Goal: Navigation & Orientation: Find specific page/section

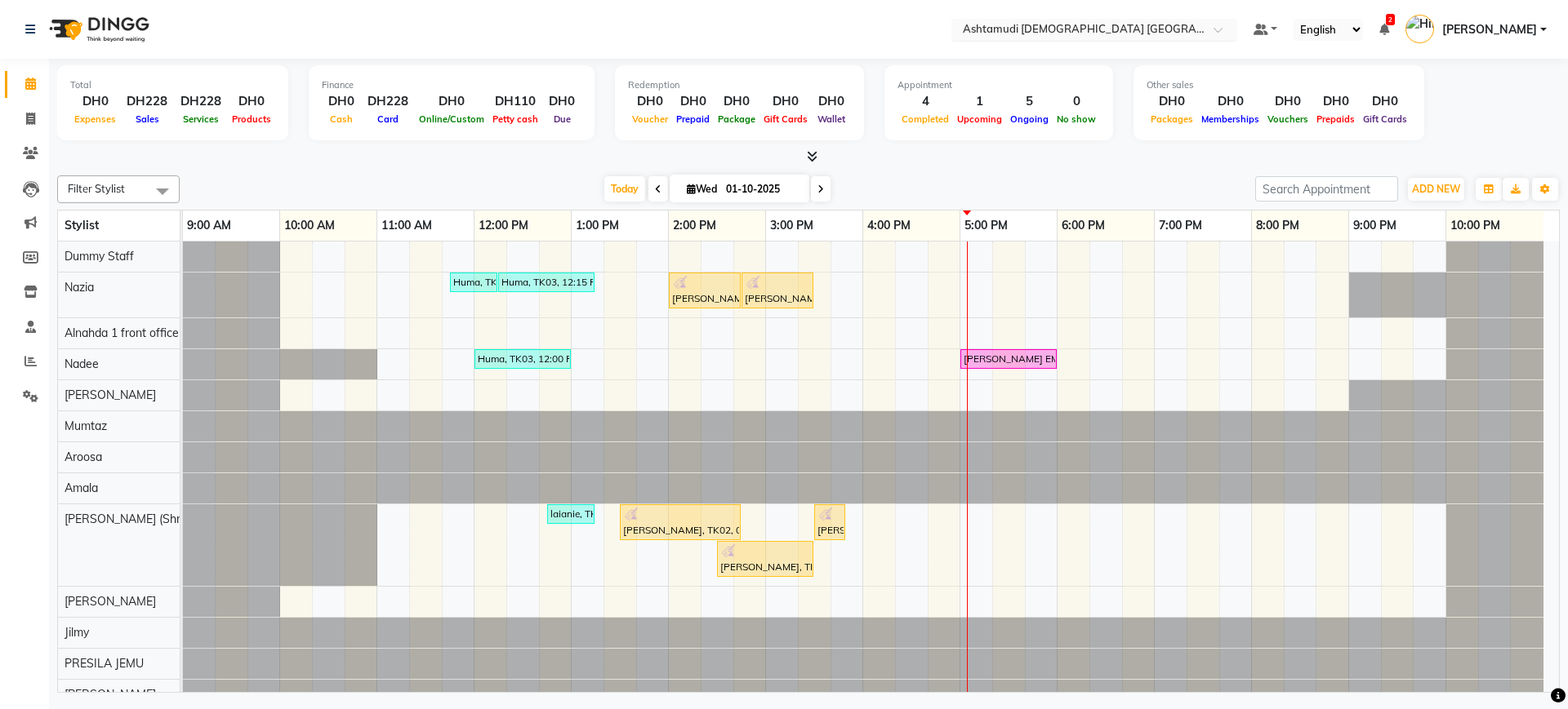
scroll to position [80, 0]
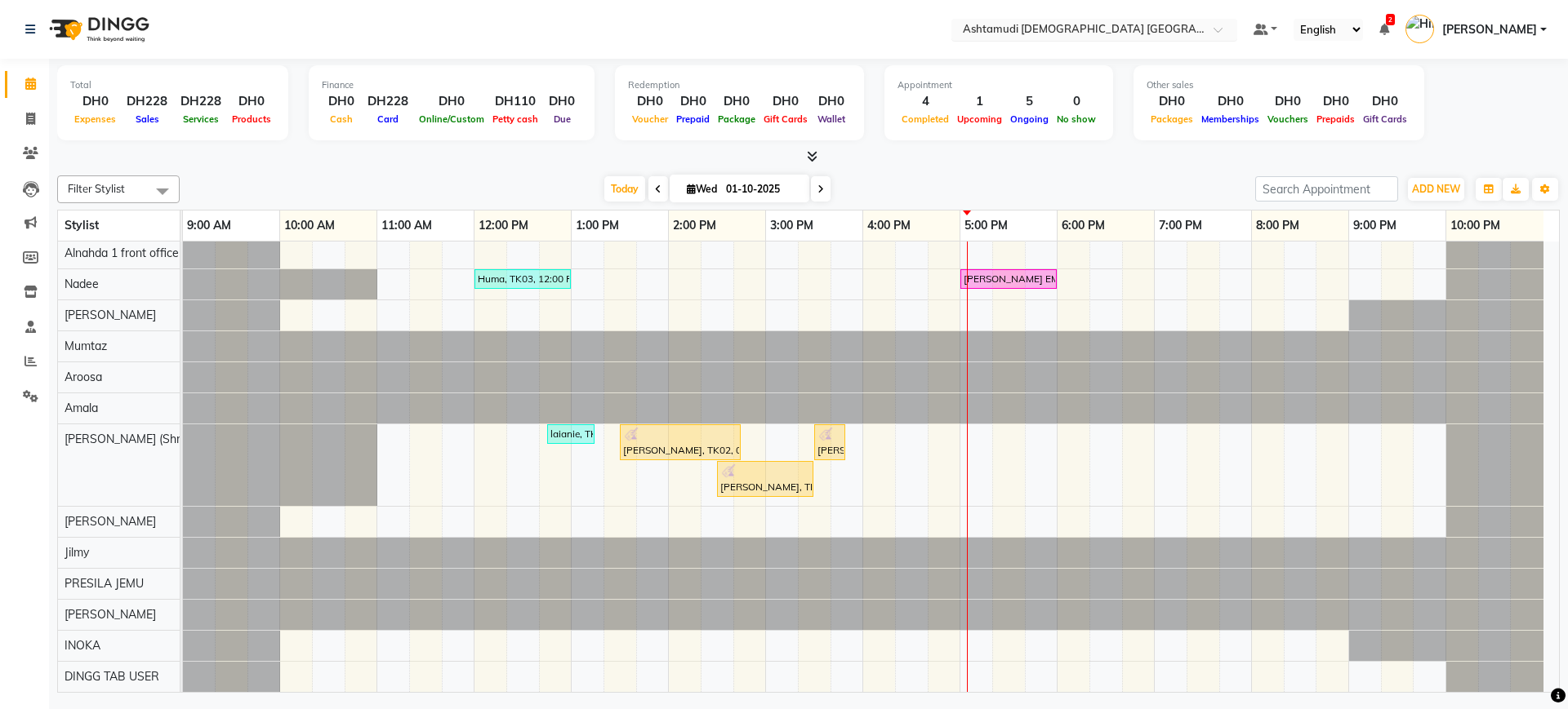
click at [1035, 24] on input "text" at bounding box center [1077, 31] width 237 height 17
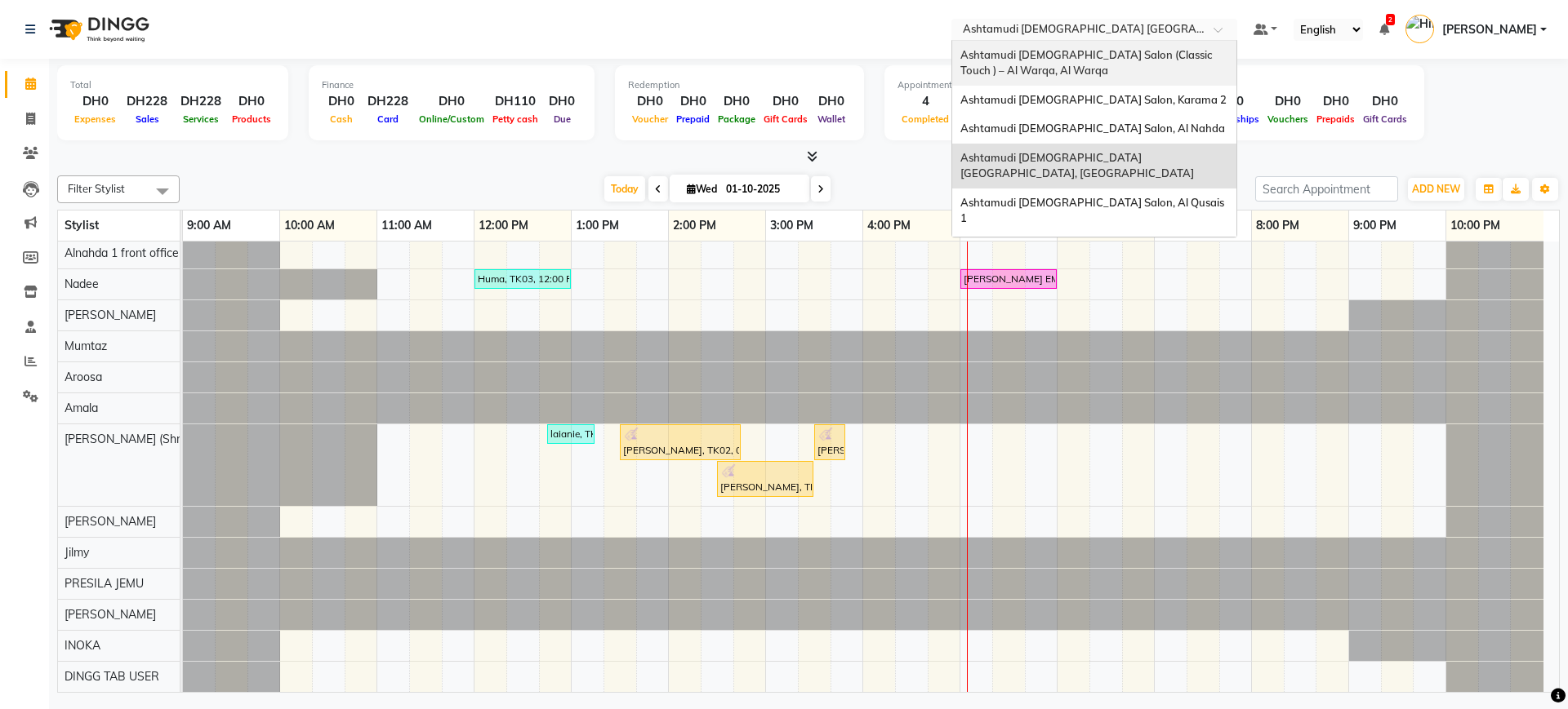
click at [1053, 60] on span "Ashtamudi [DEMOGRAPHIC_DATA] Salon (Classic Touch ) – Al Warqa, Al Warqa" at bounding box center [1087, 63] width 254 height 30
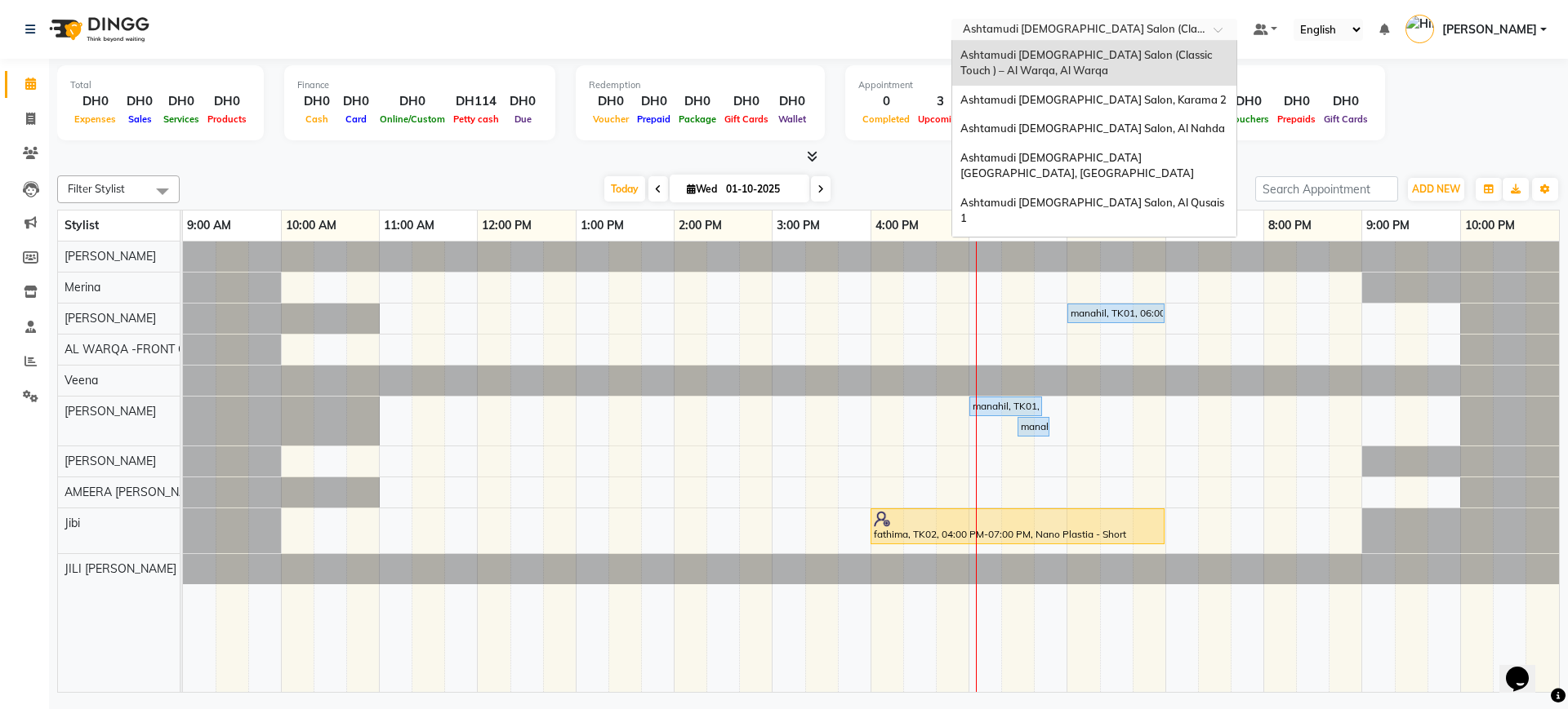
click at [1115, 32] on input "text" at bounding box center [1077, 31] width 237 height 17
click at [1104, 91] on div "Ashtamudi [DEMOGRAPHIC_DATA] Salon, Karama 2" at bounding box center [1094, 100] width 284 height 30
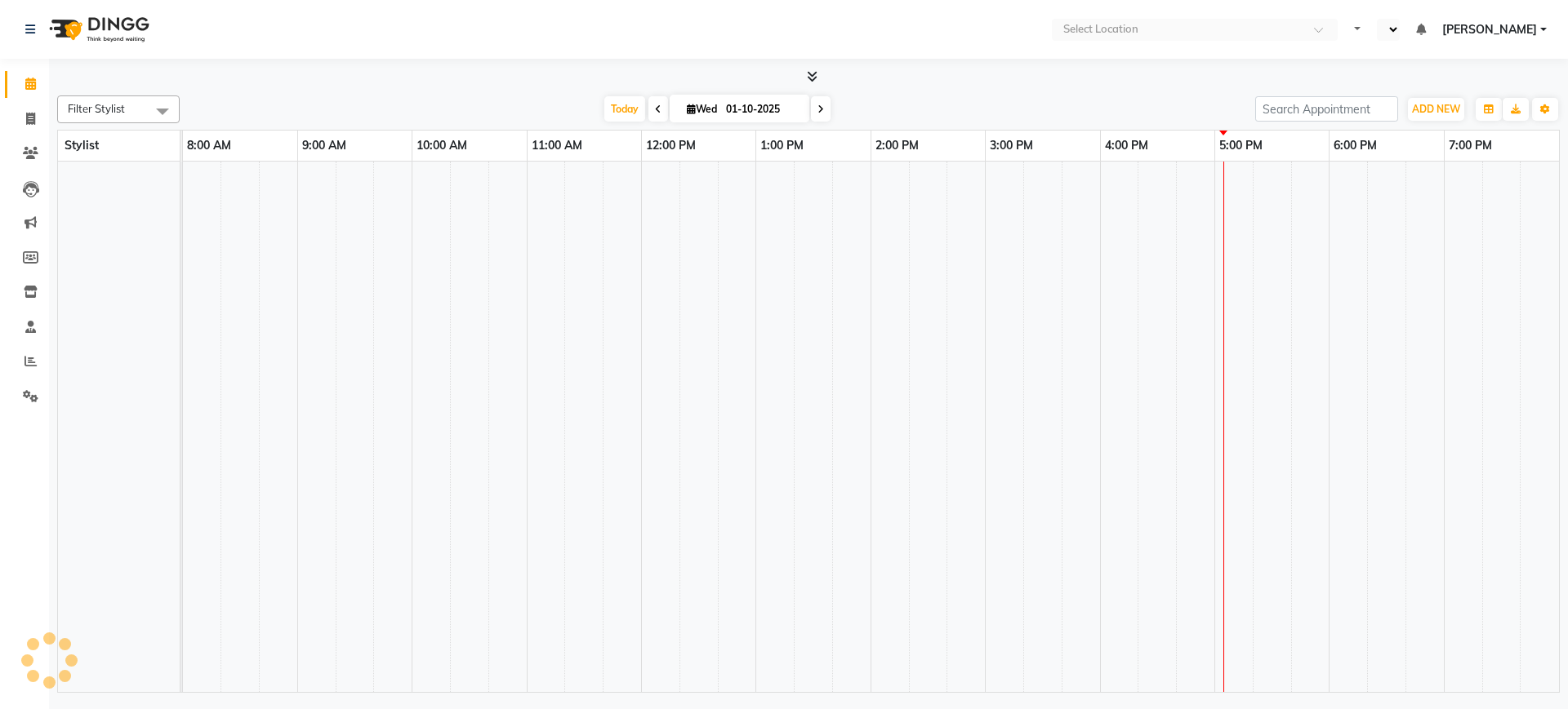
select select "en"
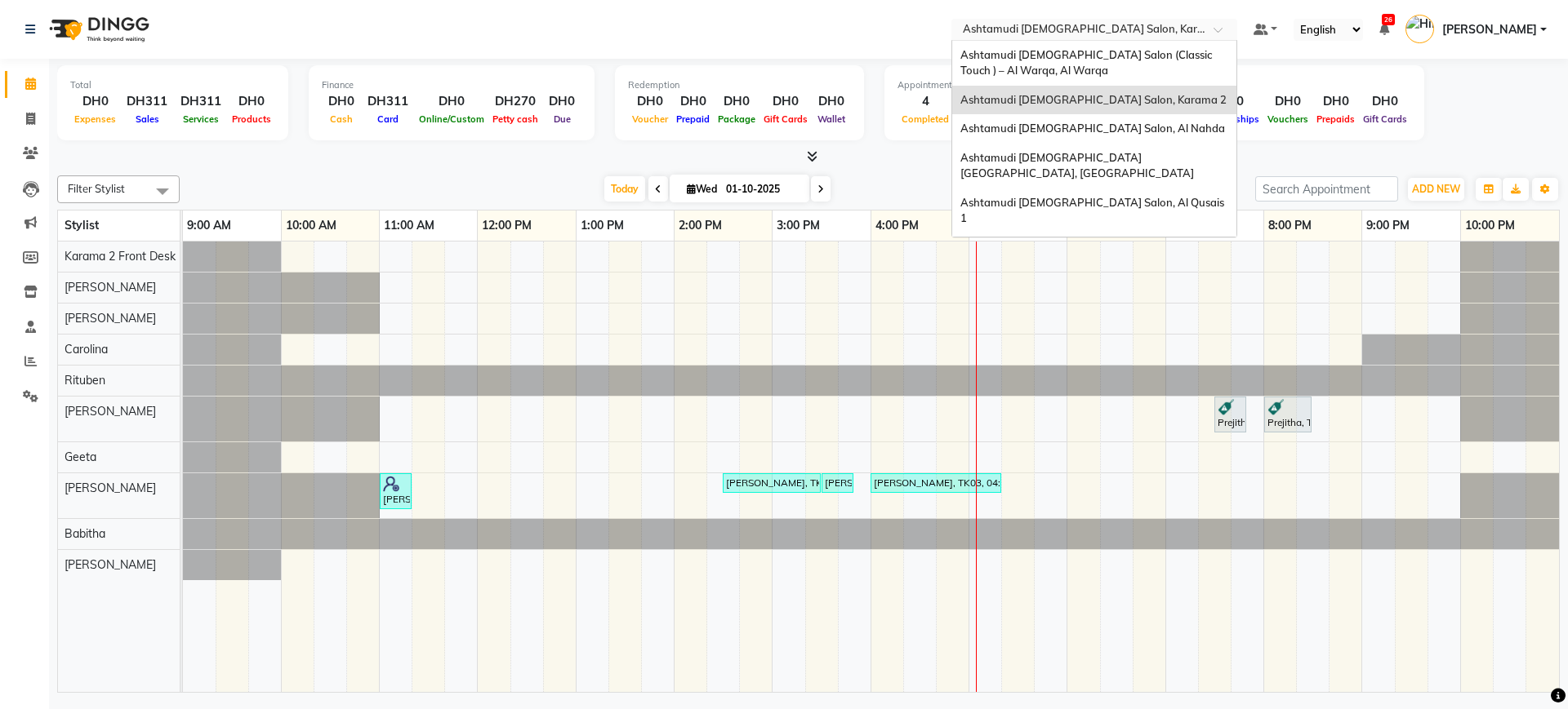
click at [1113, 34] on input "text" at bounding box center [1077, 31] width 237 height 17
click at [1090, 120] on div "Ashtamudi [DEMOGRAPHIC_DATA] Salon, Al Nahda" at bounding box center [1094, 129] width 284 height 30
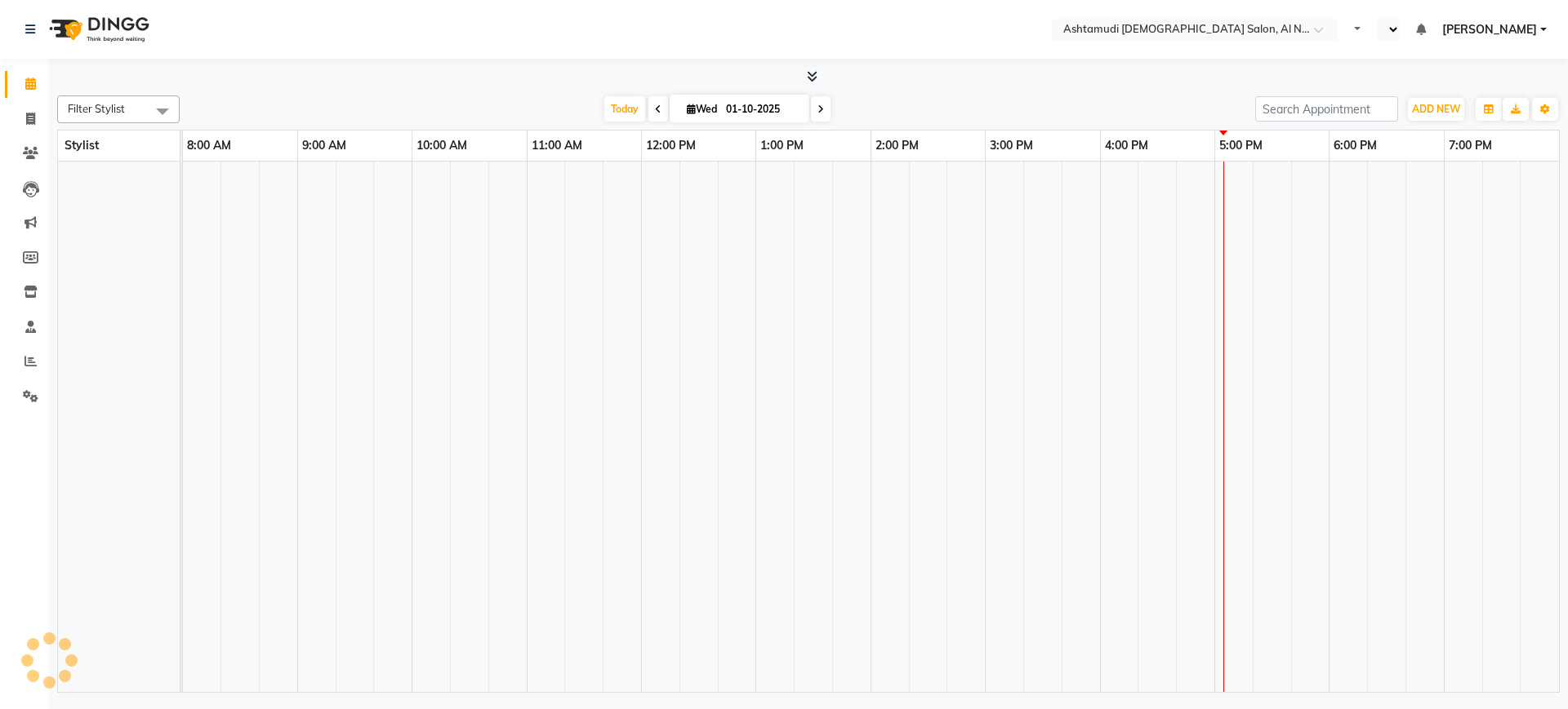
select select "en"
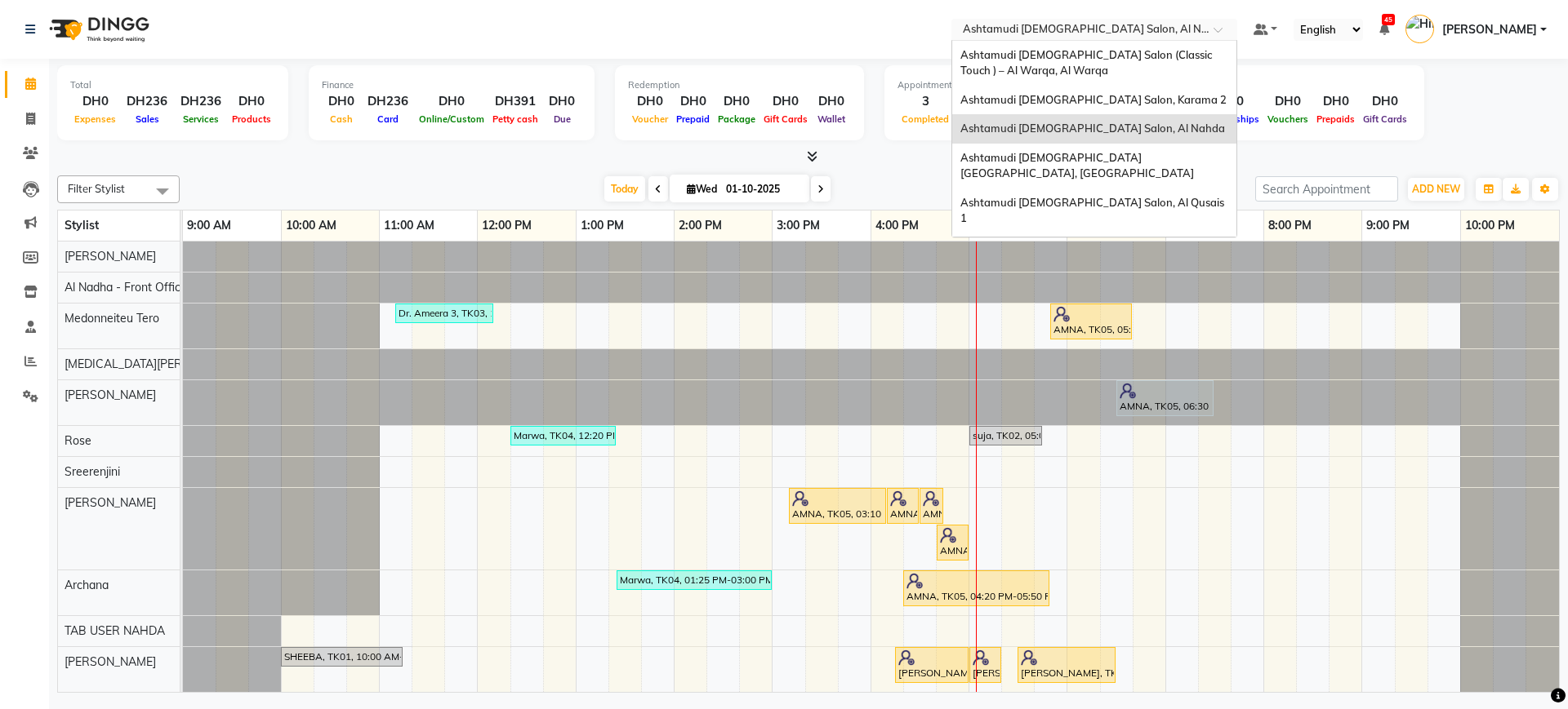
click at [1109, 34] on input "text" at bounding box center [1077, 31] width 237 height 17
click at [1091, 154] on span "Ashtamudi [DEMOGRAPHIC_DATA] [GEOGRAPHIC_DATA], [GEOGRAPHIC_DATA]" at bounding box center [1076, 166] width 233 height 30
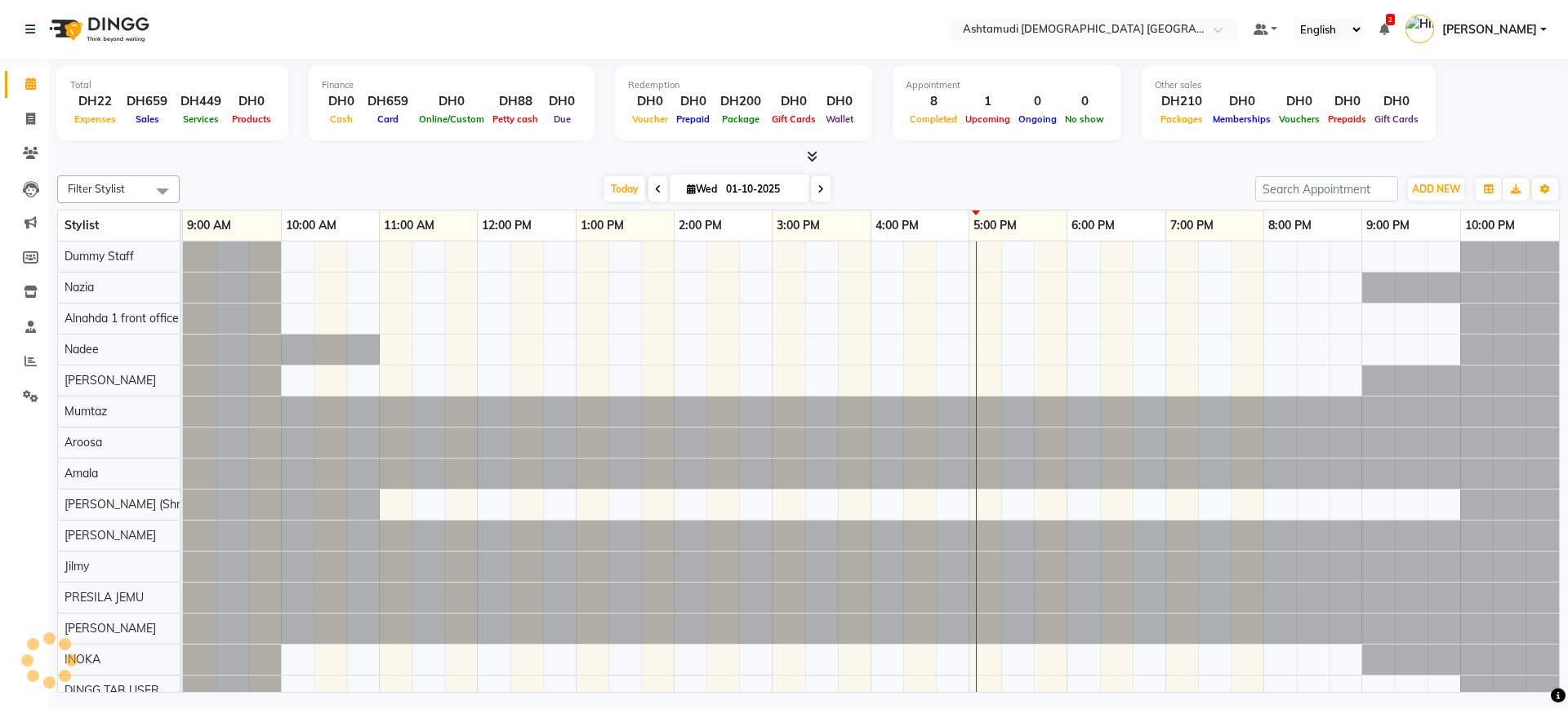
select select "en"
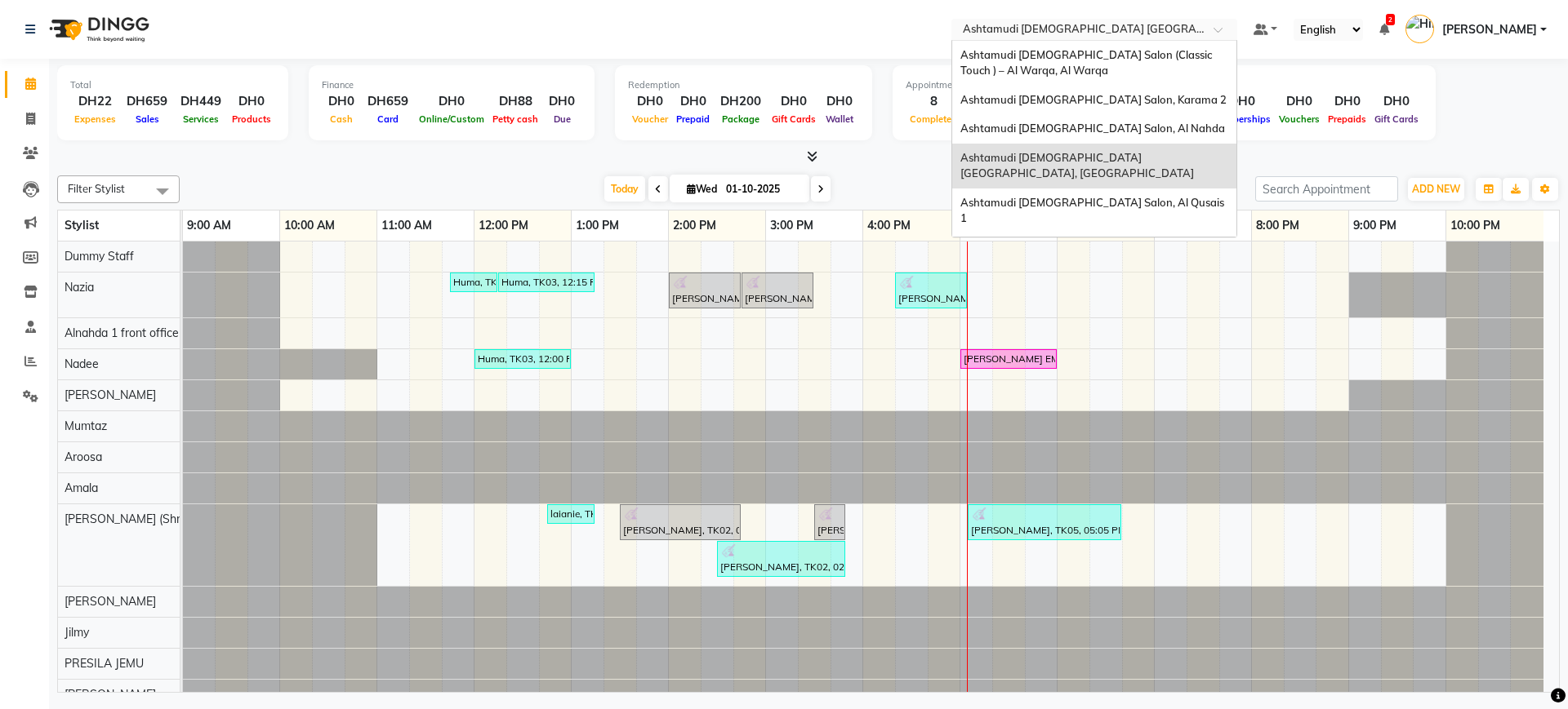
click at [1043, 31] on input "text" at bounding box center [1077, 31] width 237 height 17
click at [1028, 196] on span "Ashtamudi [DEMOGRAPHIC_DATA] Salon, Al Qusais 1" at bounding box center [1093, 210] width 266 height 30
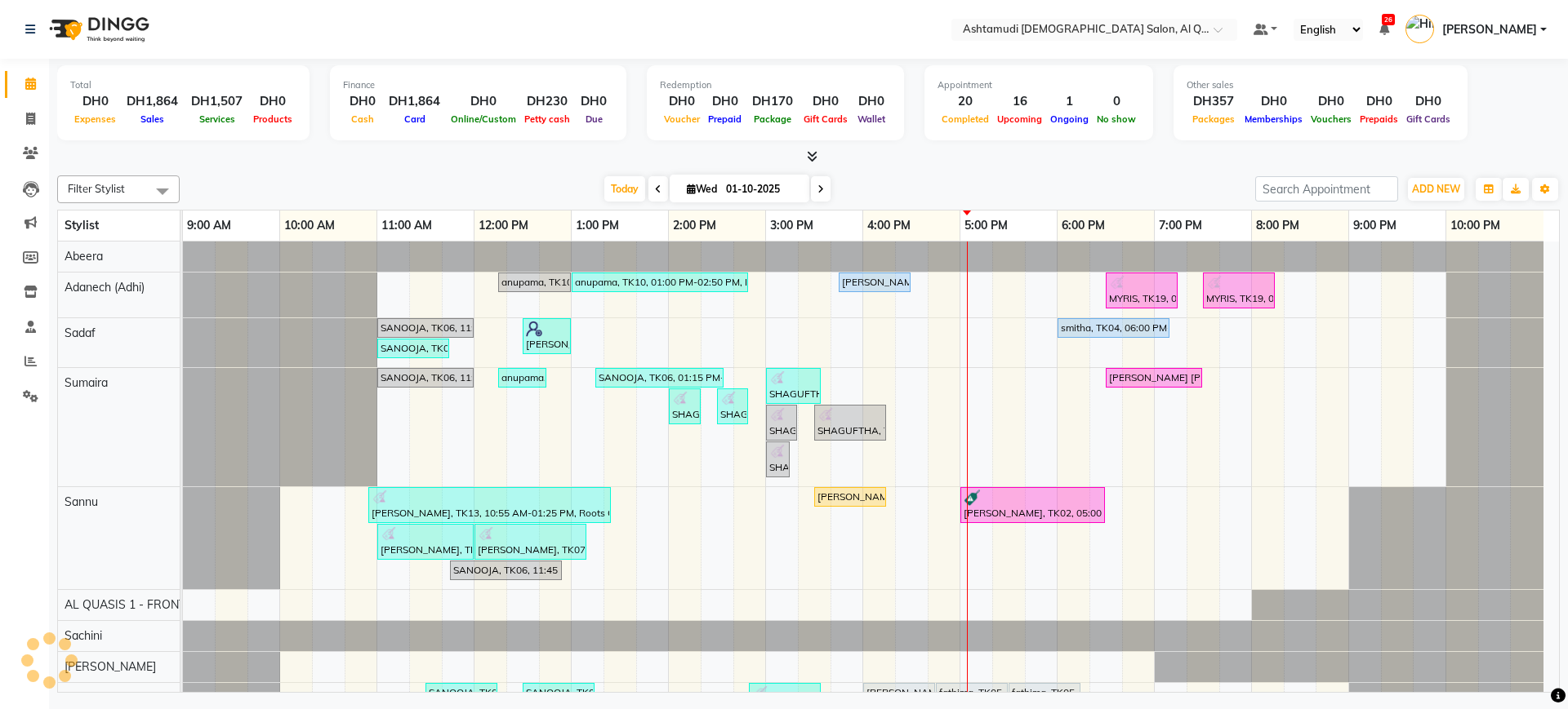
select select "en"
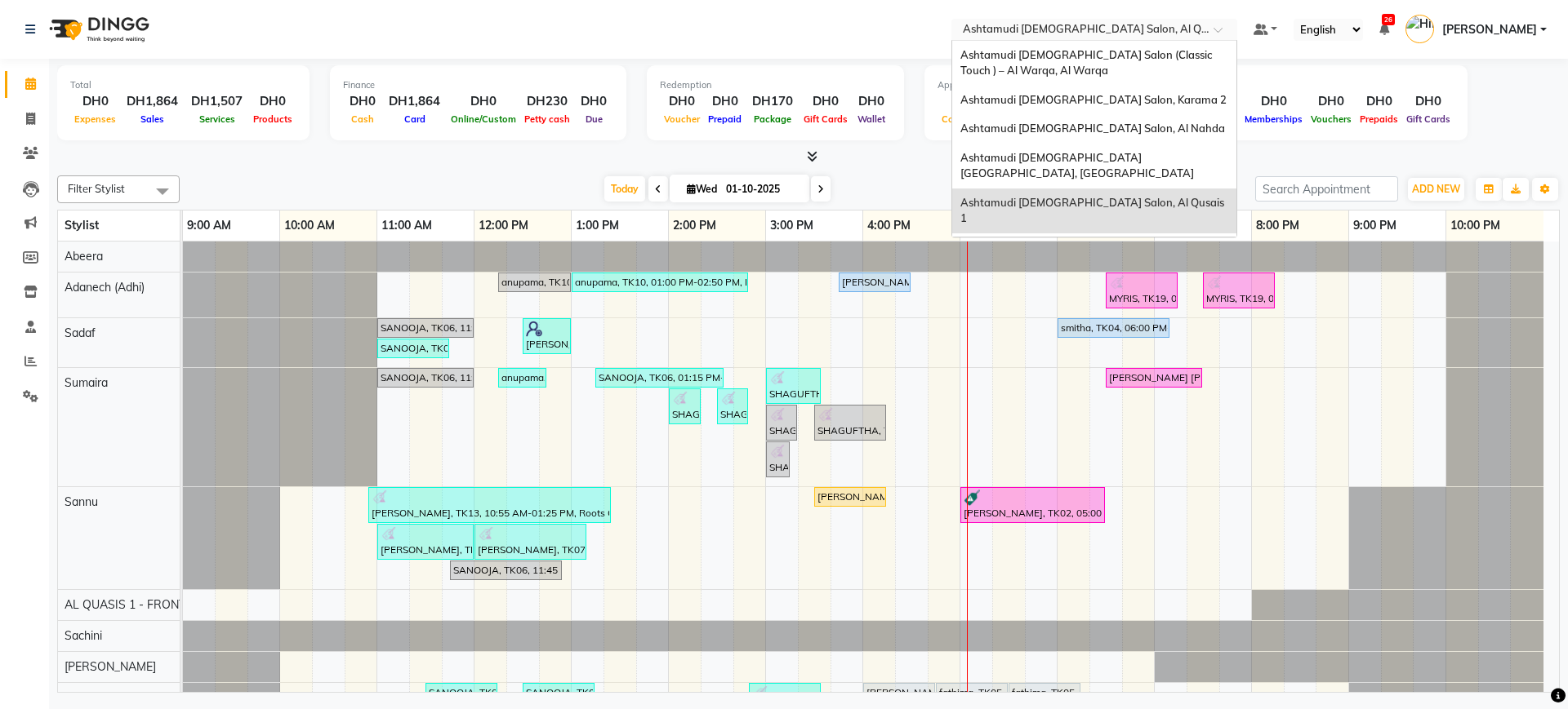
click at [1109, 31] on input "text" at bounding box center [1077, 31] width 237 height 17
click at [1093, 241] on span "Ashtamudi [DEMOGRAPHIC_DATA] Salon - Al Karama, [GEOGRAPHIC_DATA] -[GEOGRAPHIC_…" at bounding box center [1077, 263] width 235 height 45
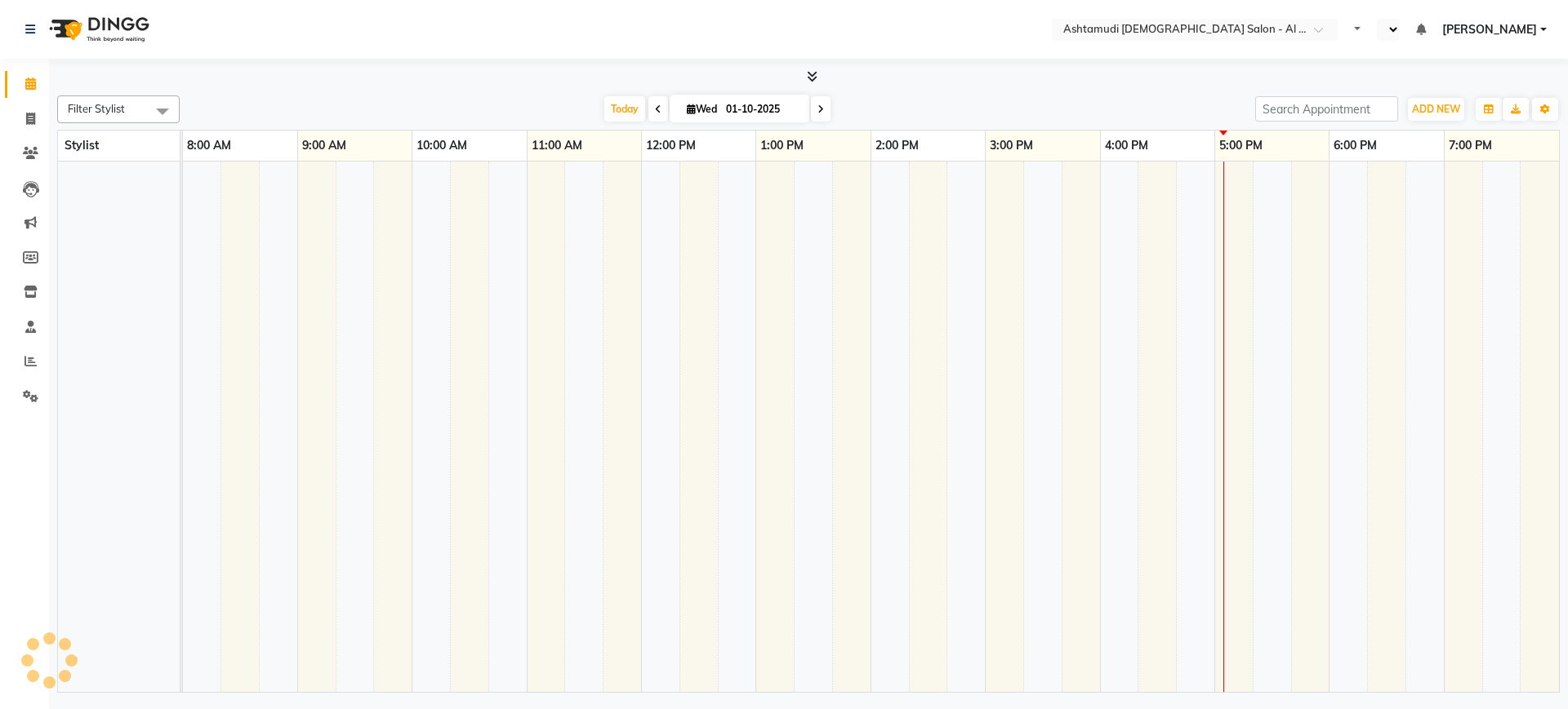
select select "en"
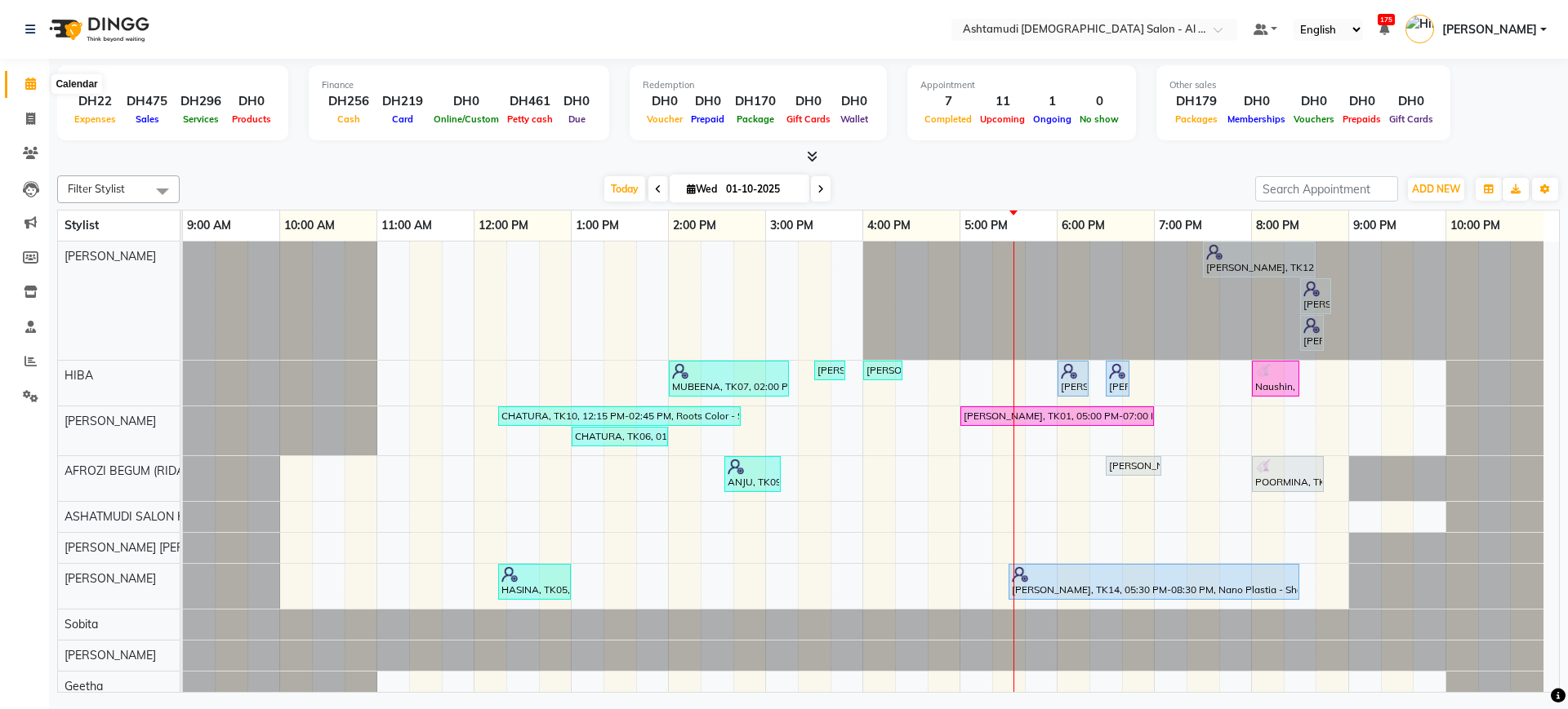
click at [26, 90] on span at bounding box center [31, 85] width 29 height 19
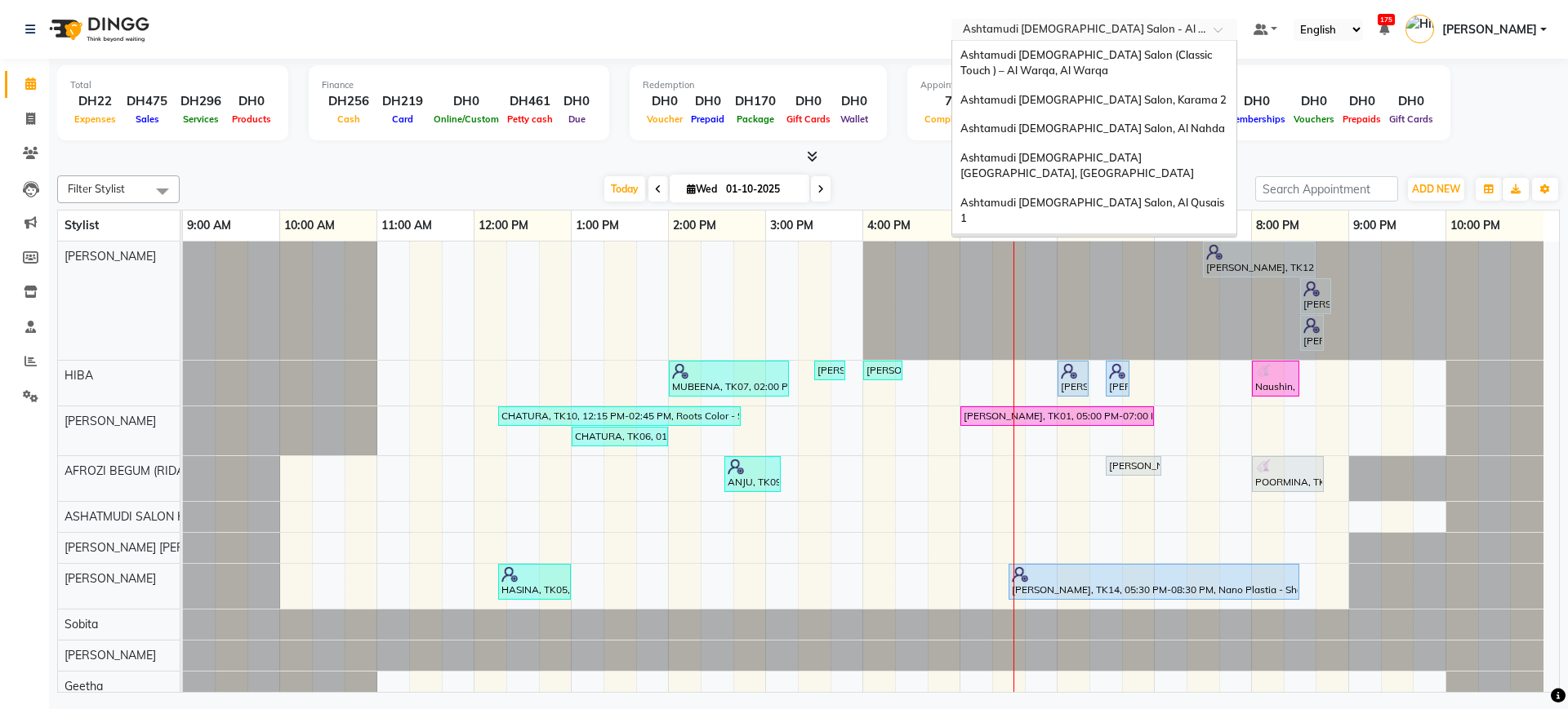
scroll to position [39, 0]
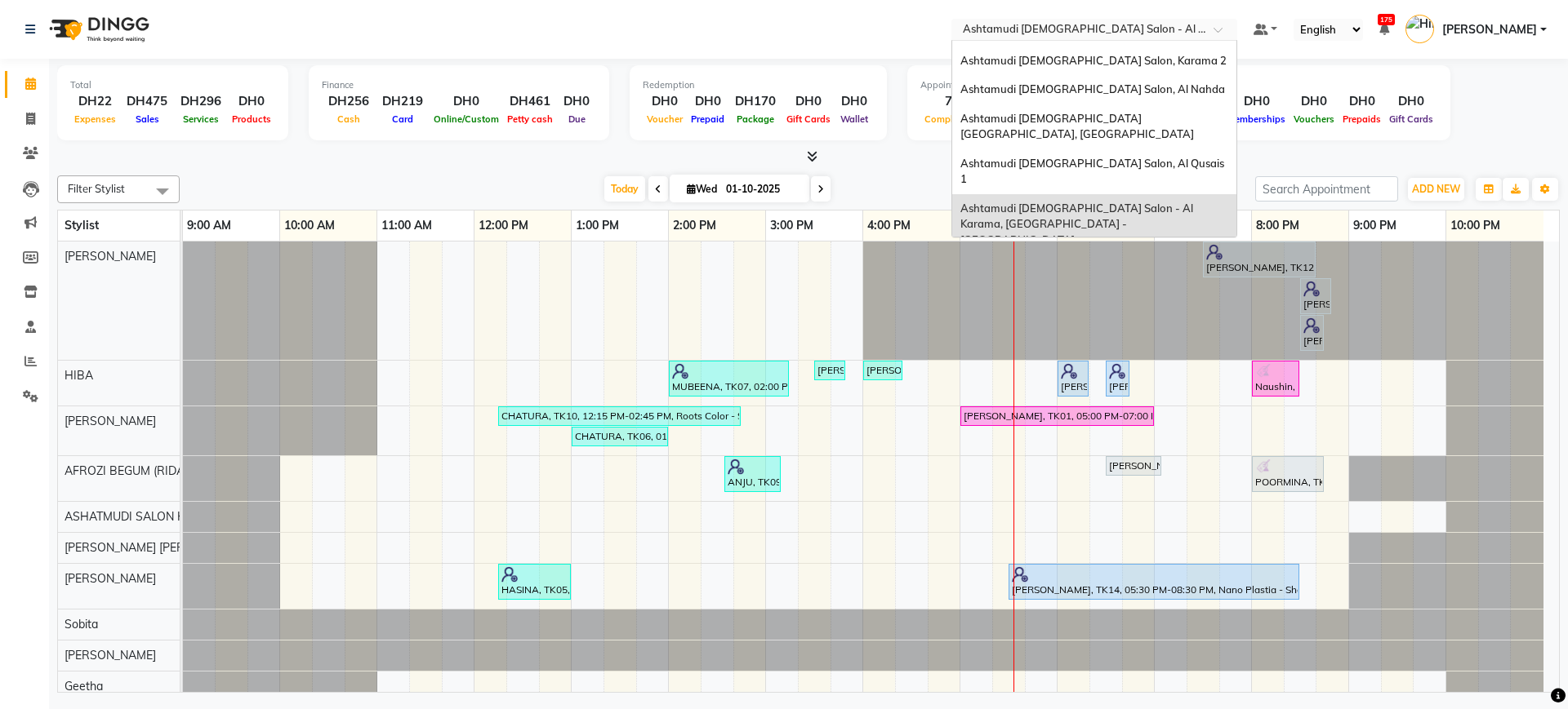
click at [1005, 23] on input "text" at bounding box center [1077, 31] width 237 height 17
click at [1046, 149] on div "Ashtamudi [DEMOGRAPHIC_DATA] Salon, Al Qusais 1" at bounding box center [1094, 171] width 284 height 45
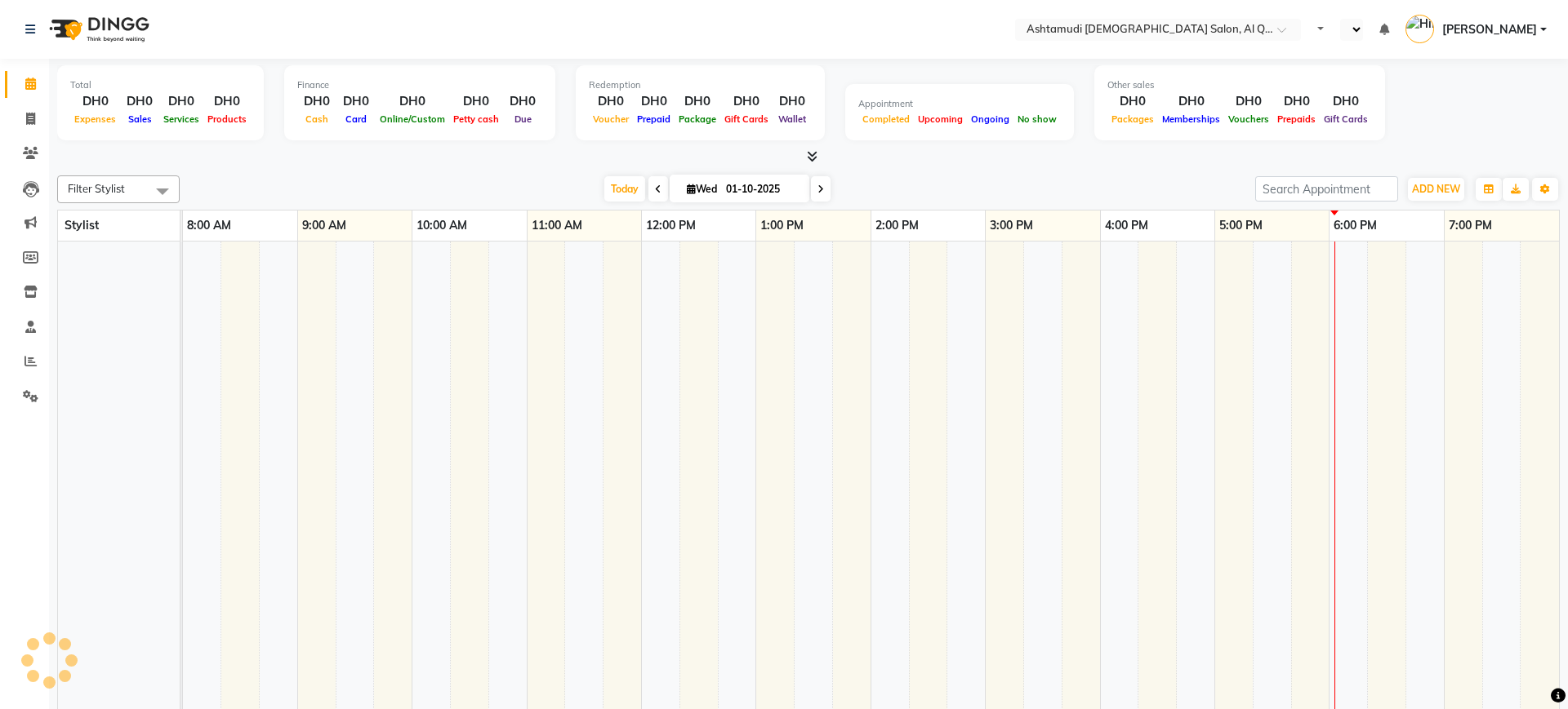
select select "en"
